Goal: Transaction & Acquisition: Purchase product/service

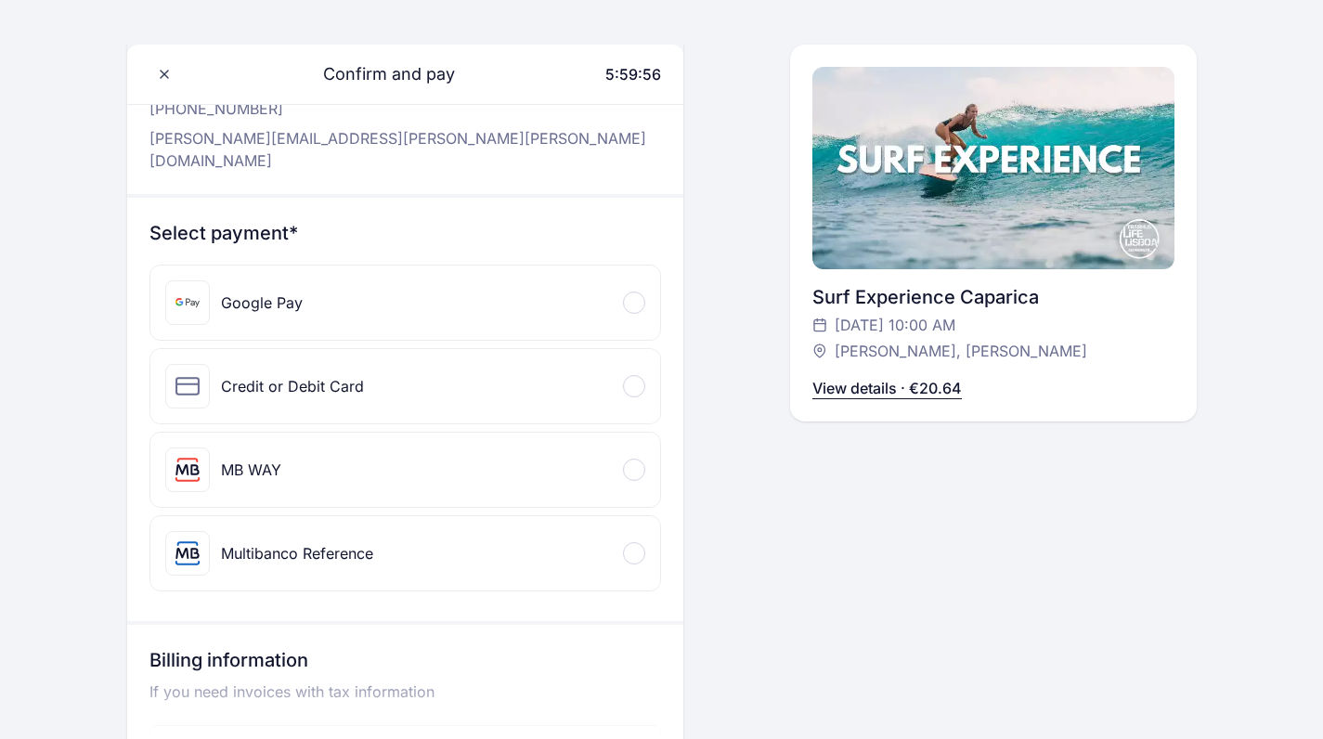
scroll to position [128, 0]
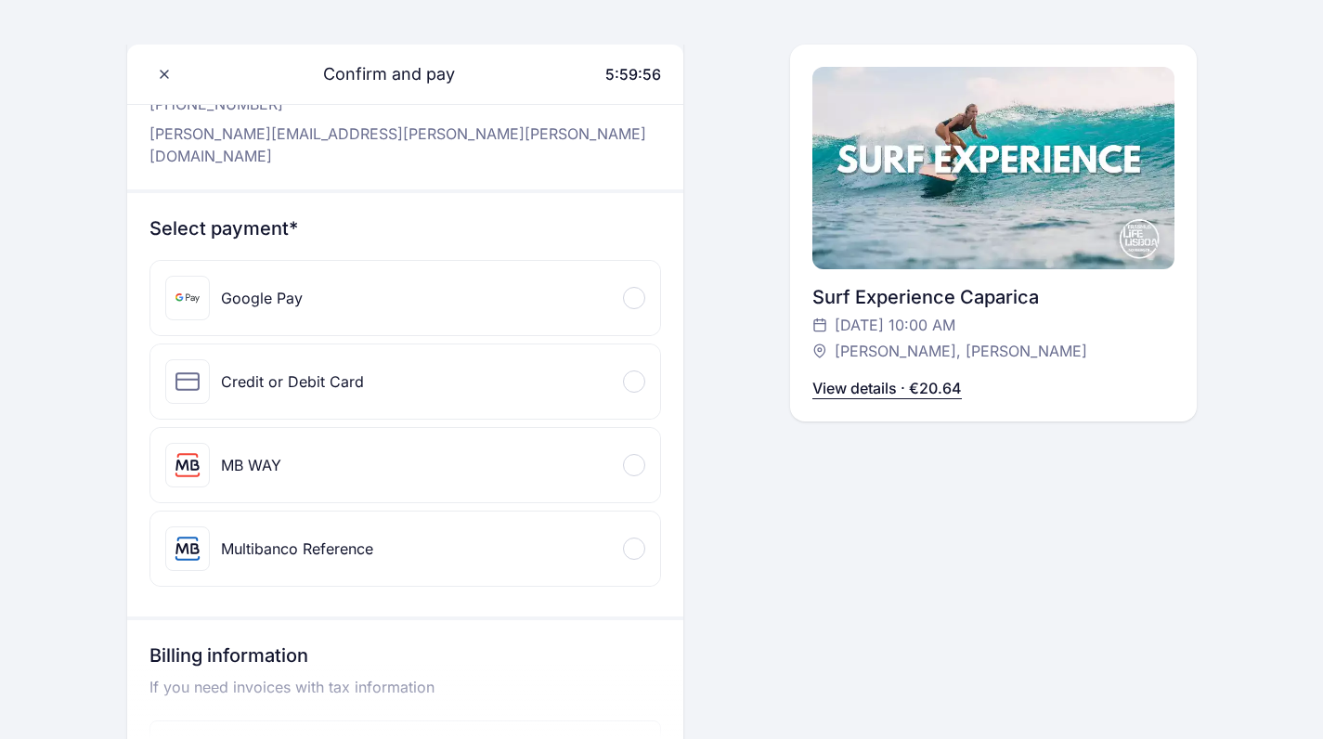
click at [591, 358] on div "Credit or Debit Card" at bounding box center [405, 382] width 510 height 74
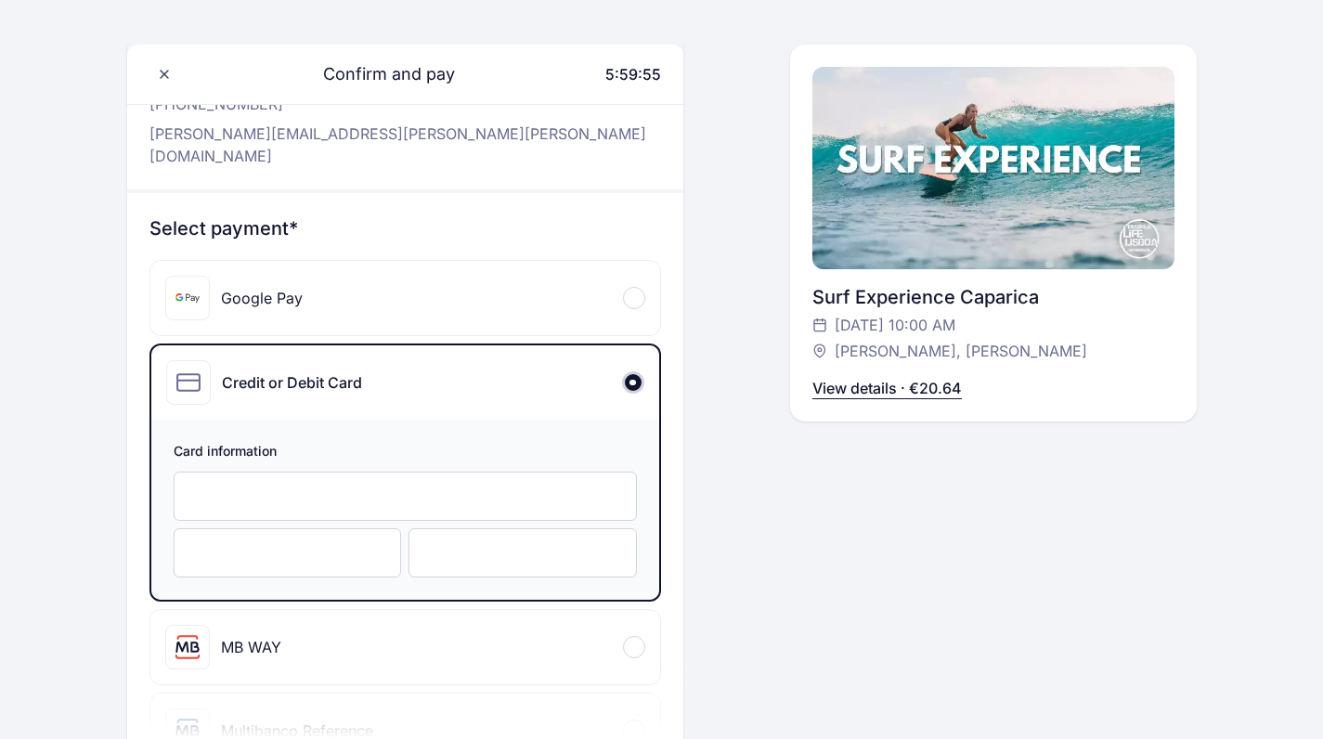
click at [488, 487] on div at bounding box center [405, 496] width 463 height 49
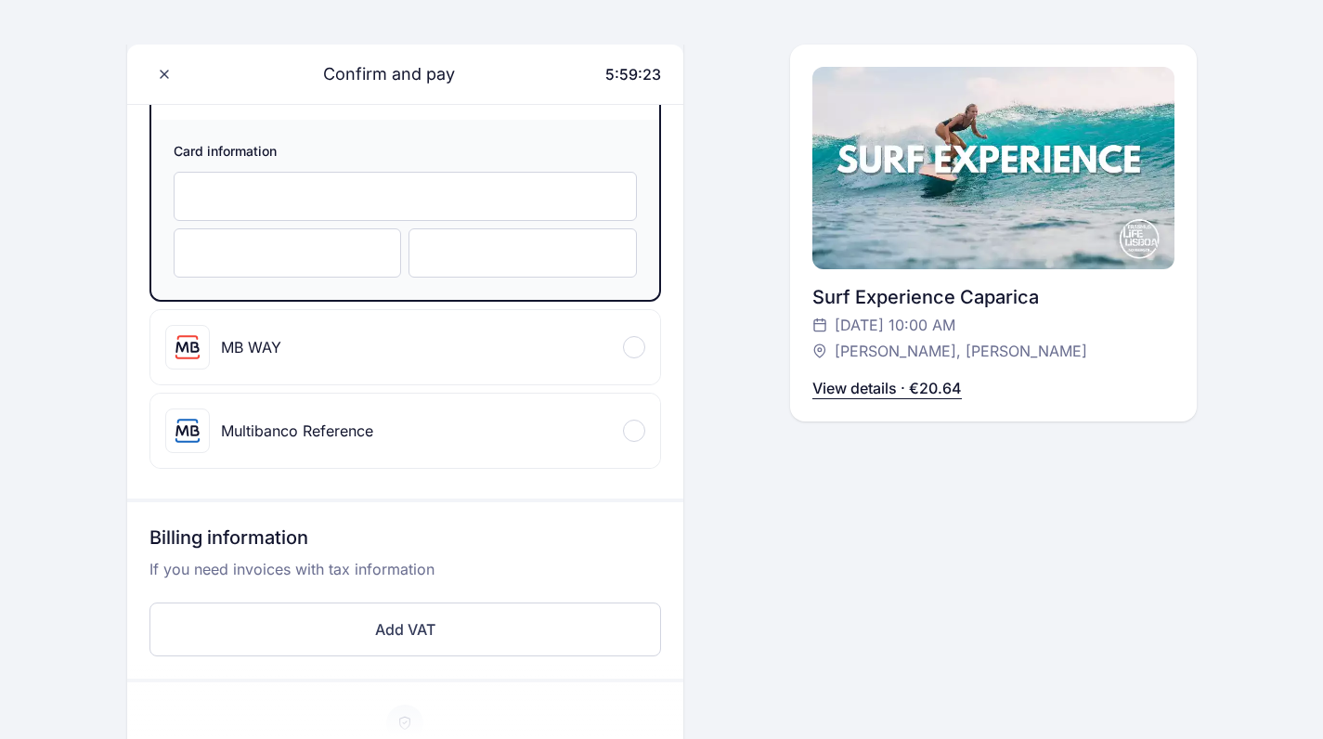
scroll to position [437, 0]
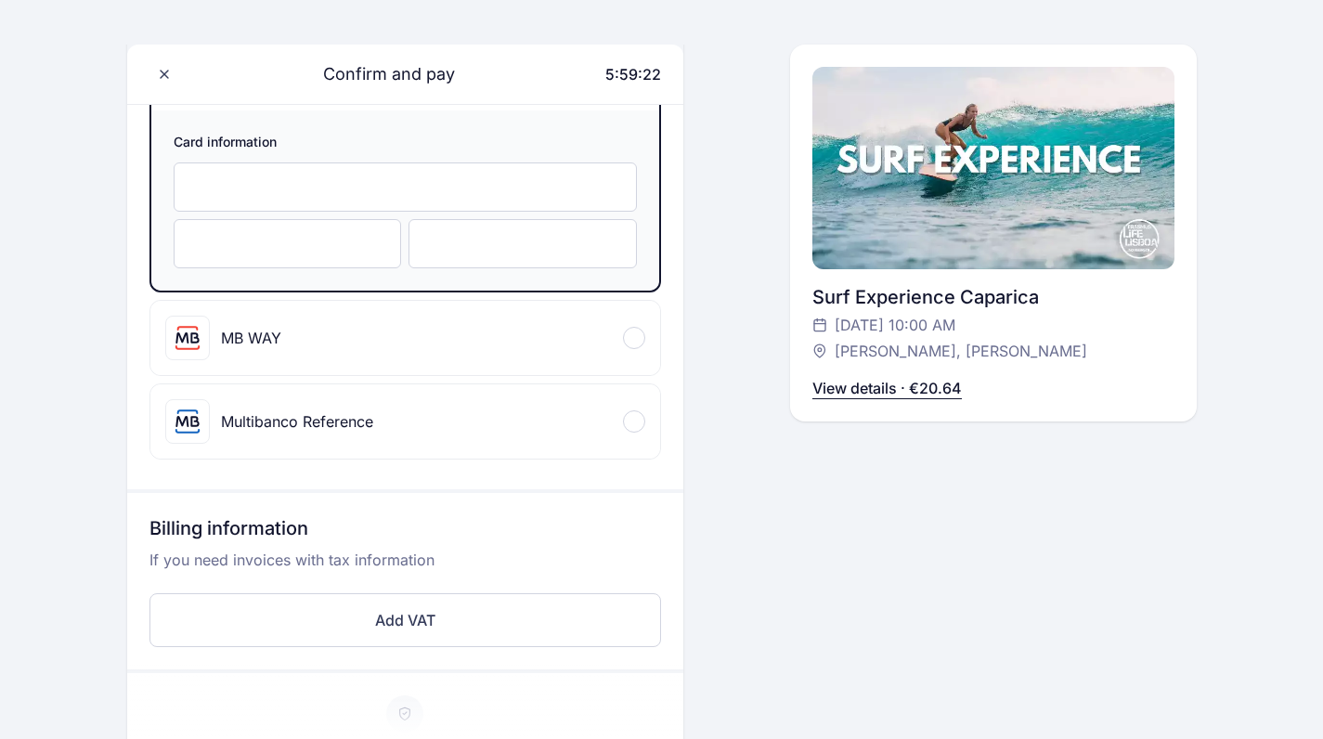
click at [805, 635] on div "Confirm and pay 5:59:22 Hello, [PERSON_NAME] [PHONE_NUMBER] [PERSON_NAME][EMAIL…" at bounding box center [993, 355] width 407 height 1374
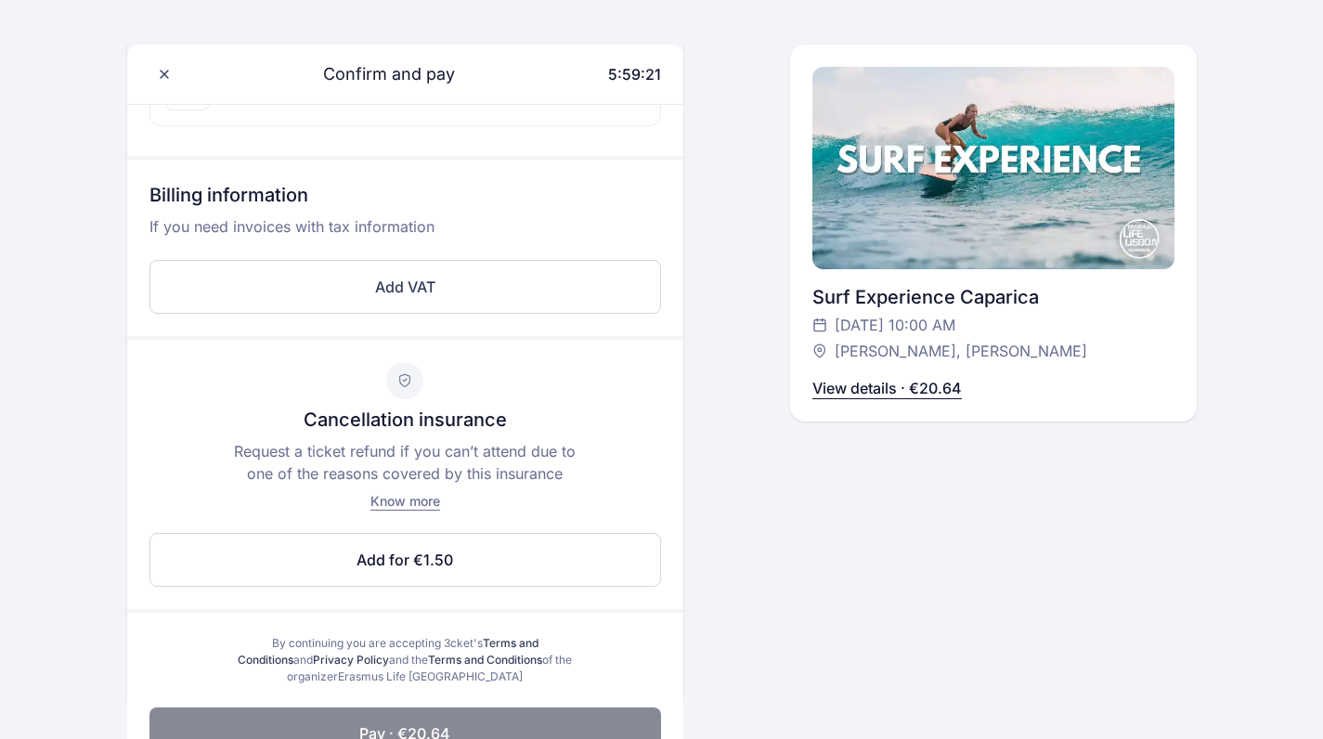
scroll to position [804, 0]
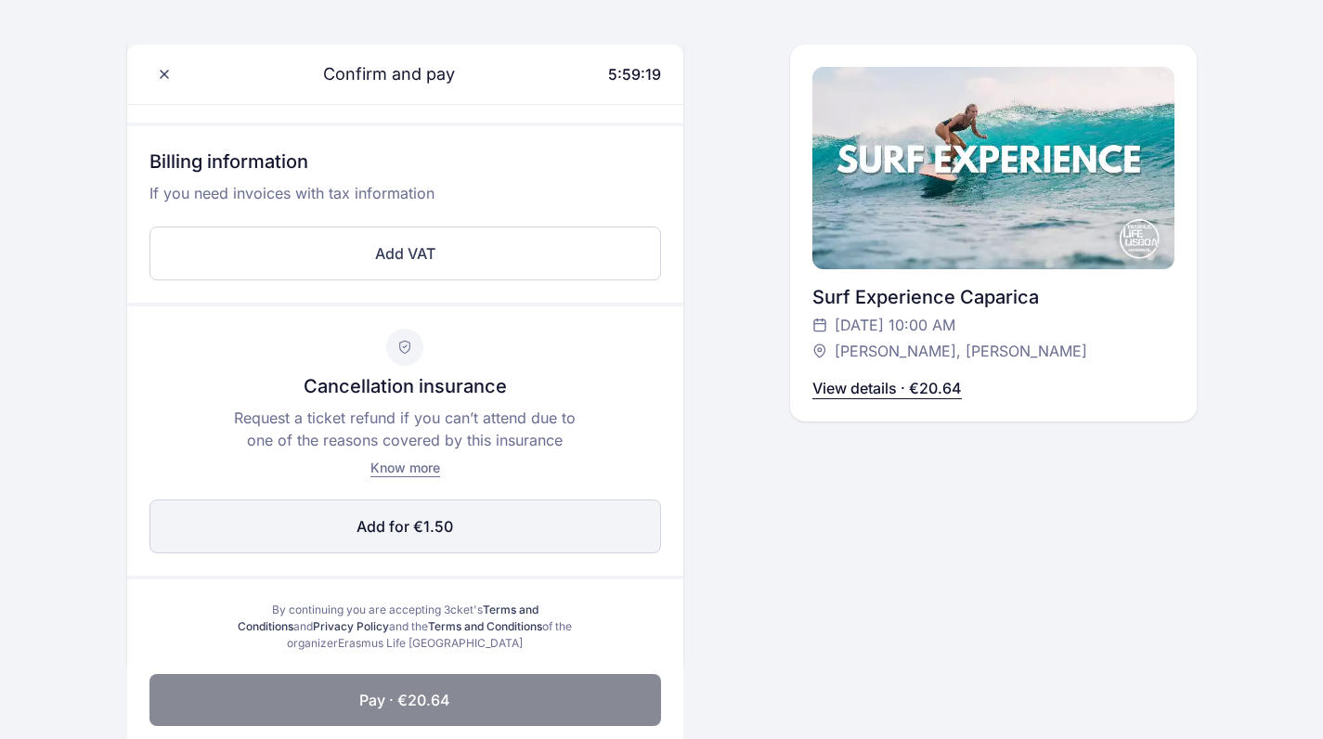
click at [564, 508] on button "Add for €1.50 Edit" at bounding box center [406, 527] width 512 height 54
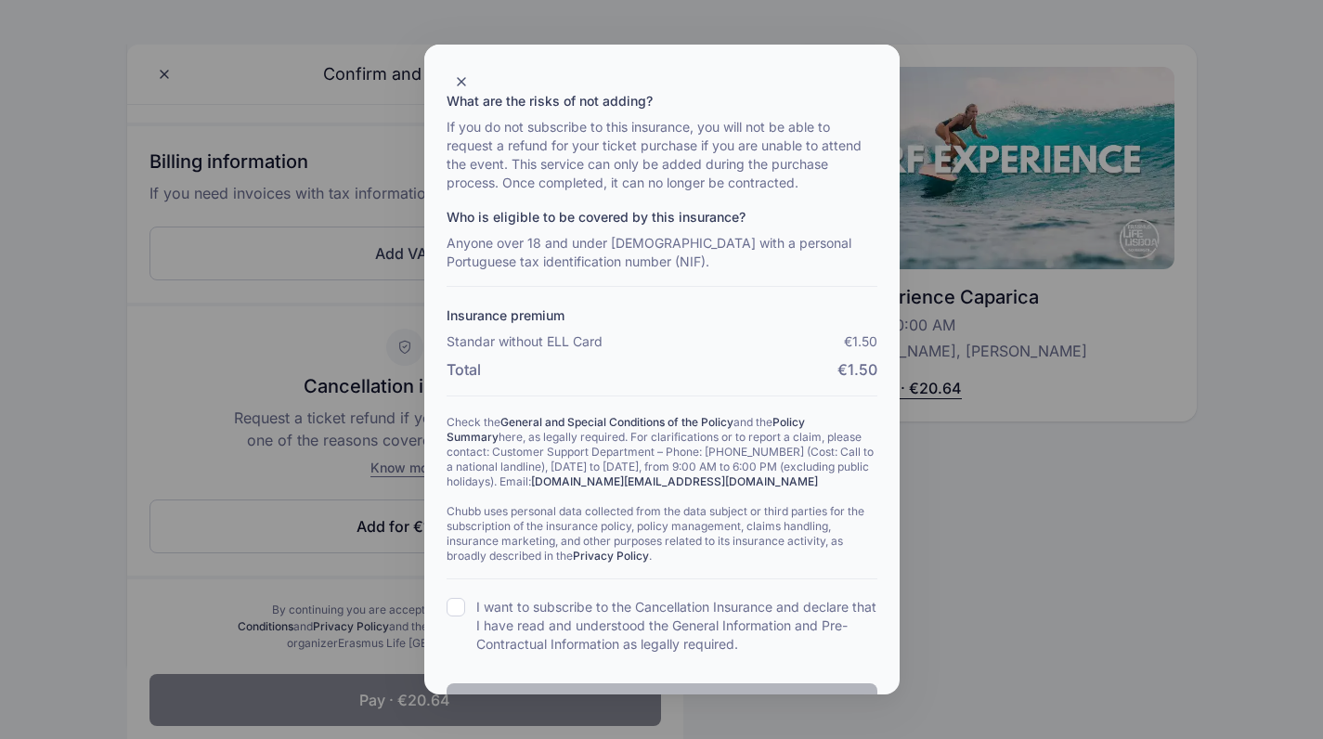
scroll to position [316, 0]
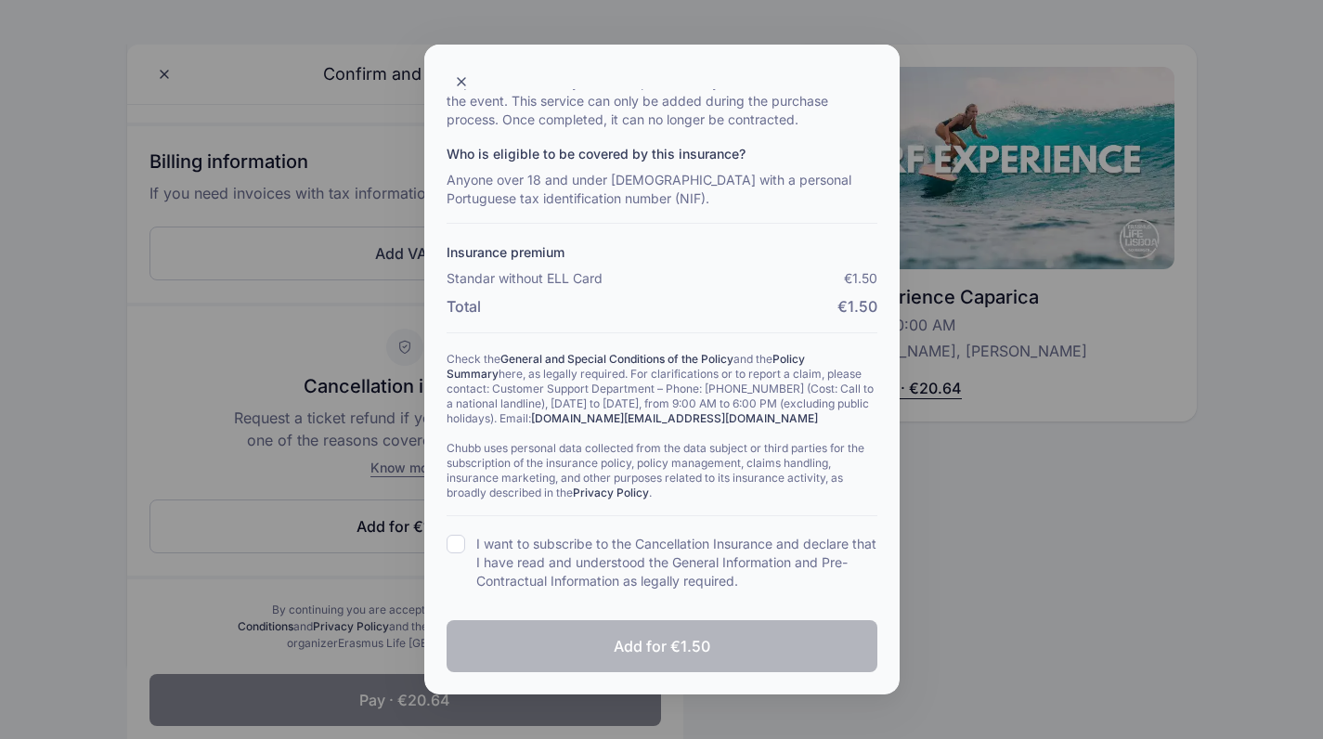
click at [465, 543] on div "I want to subscribe to the Cancellation Insurance and declare that I have read …" at bounding box center [662, 563] width 431 height 56
click at [452, 540] on input "I want to subscribe to the Cancellation Insurance and declare that I have read …" at bounding box center [456, 544] width 19 height 19
checkbox input "true"
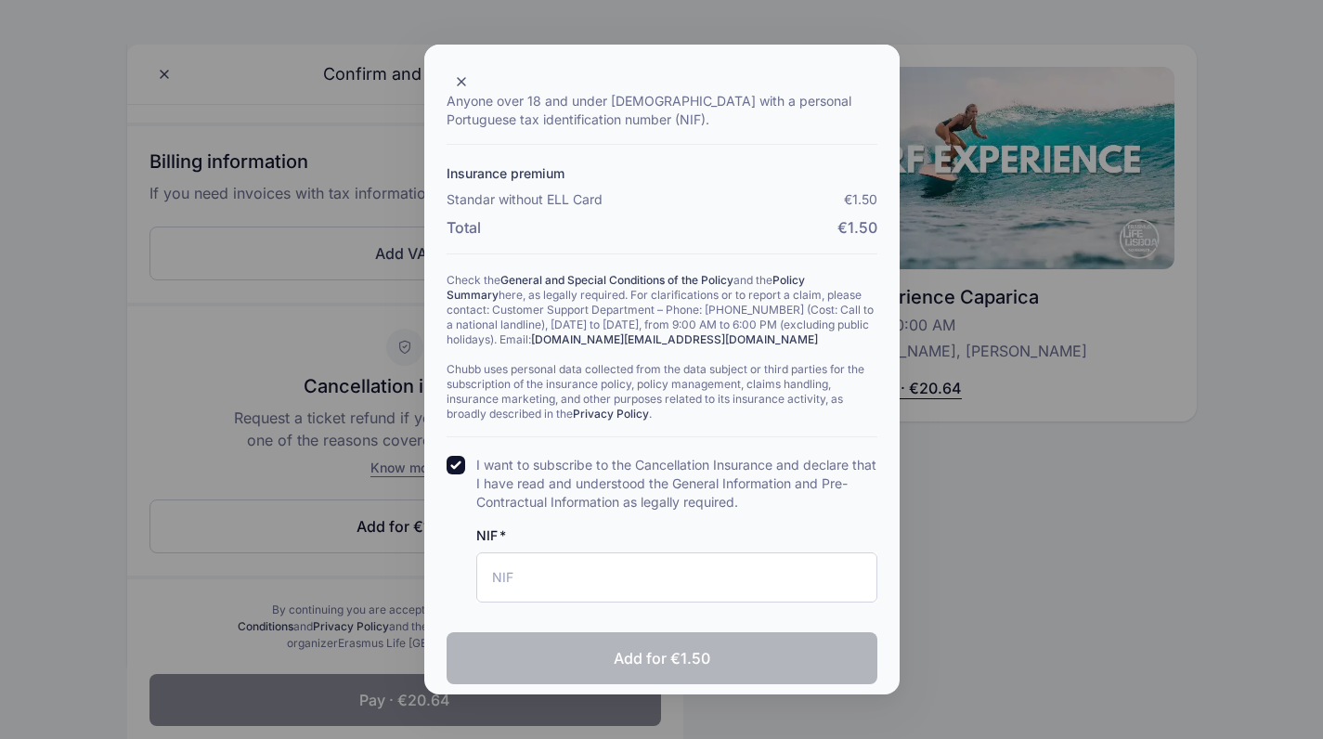
scroll to position [407, 0]
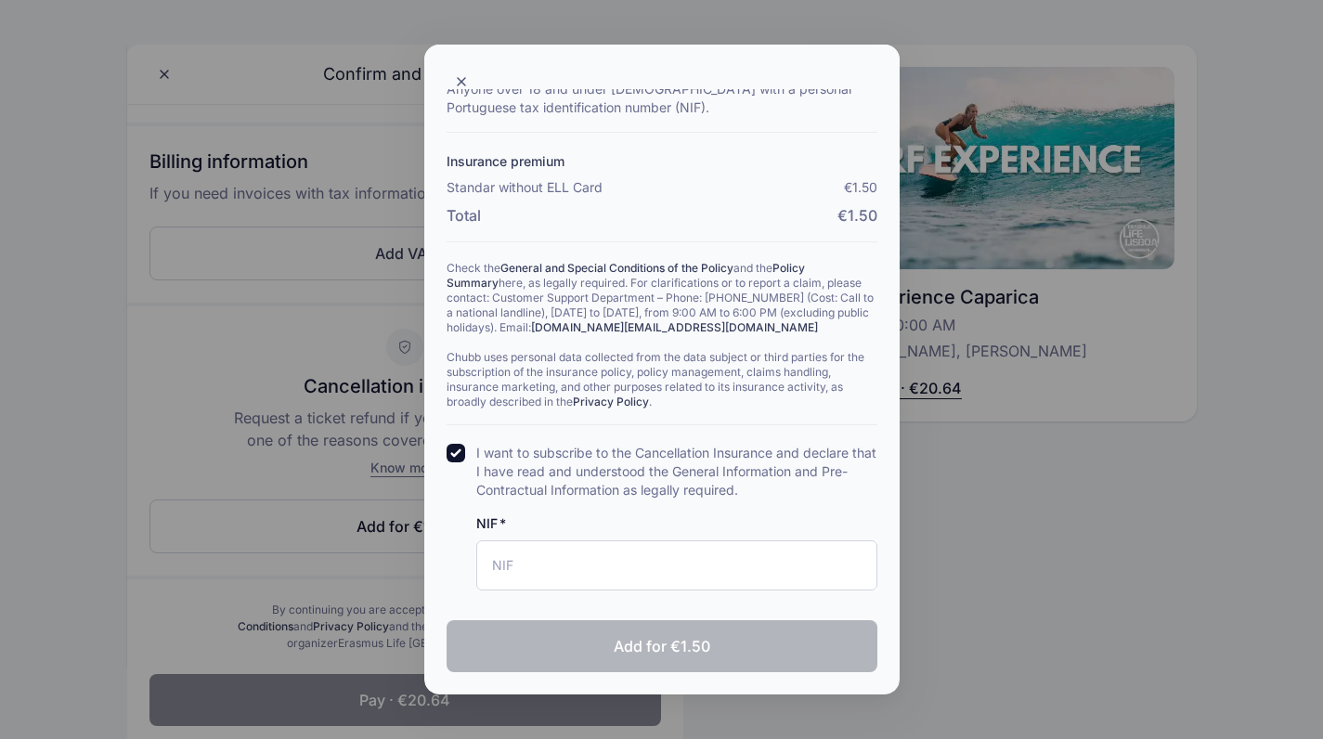
click at [455, 62] on div at bounding box center [662, 67] width 476 height 45
click at [463, 88] on icon at bounding box center [461, 81] width 15 height 15
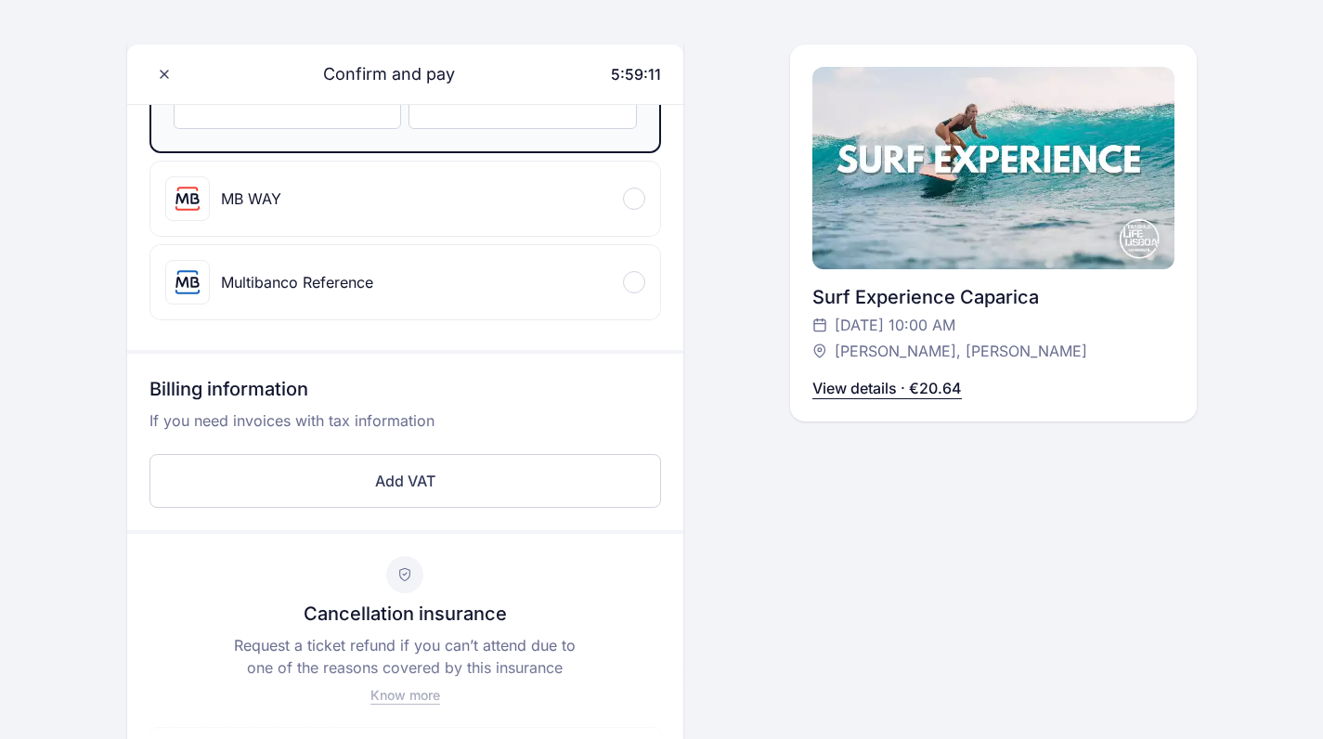
scroll to position [171, 0]
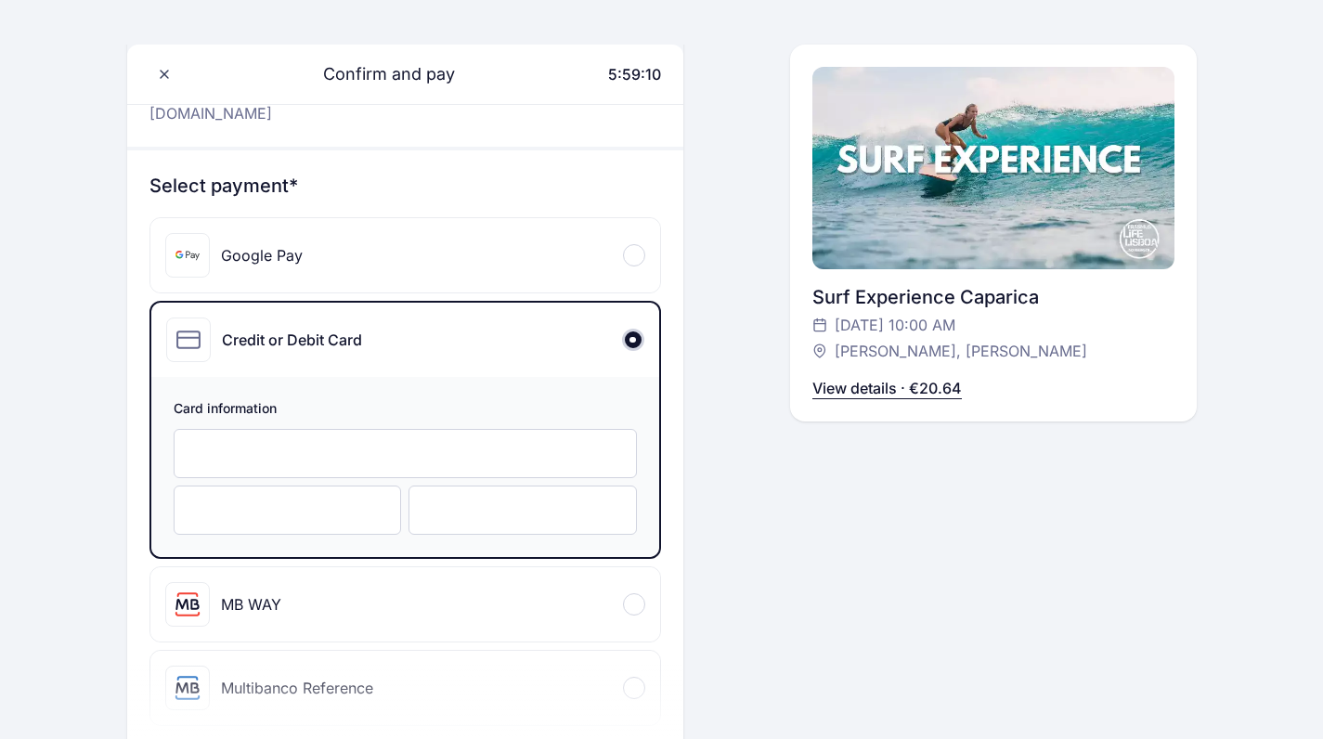
click at [367, 443] on div at bounding box center [405, 453] width 463 height 49
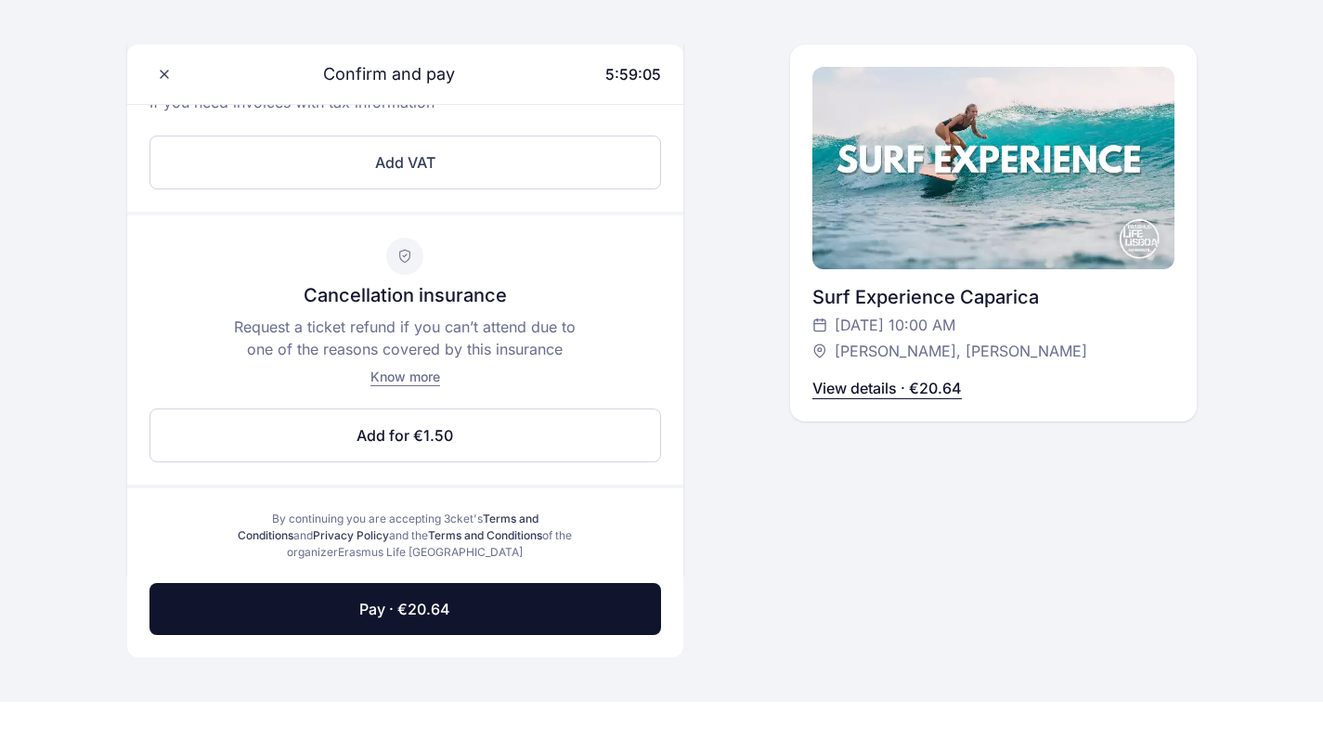
scroll to position [984, 0]
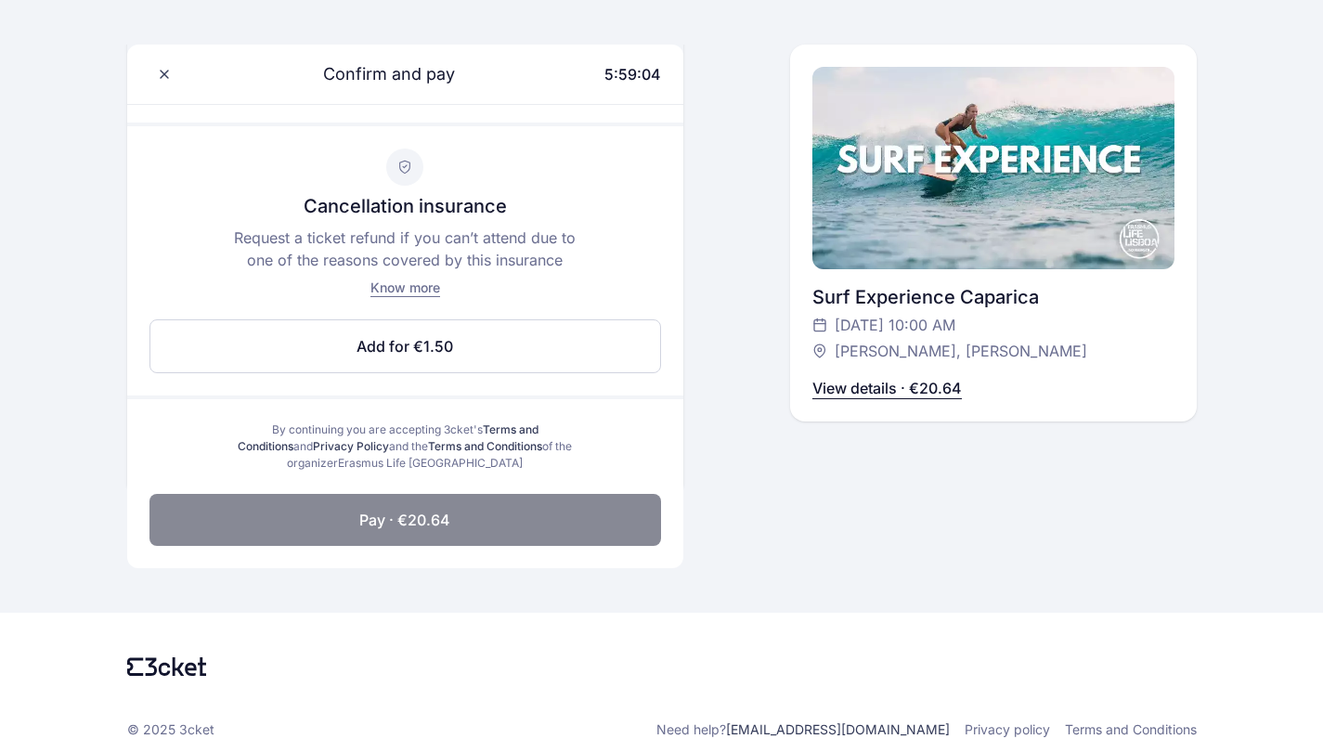
click at [399, 509] on span "Pay · €20.64" at bounding box center [404, 520] width 91 height 22
